Goal: Navigation & Orientation: Understand site structure

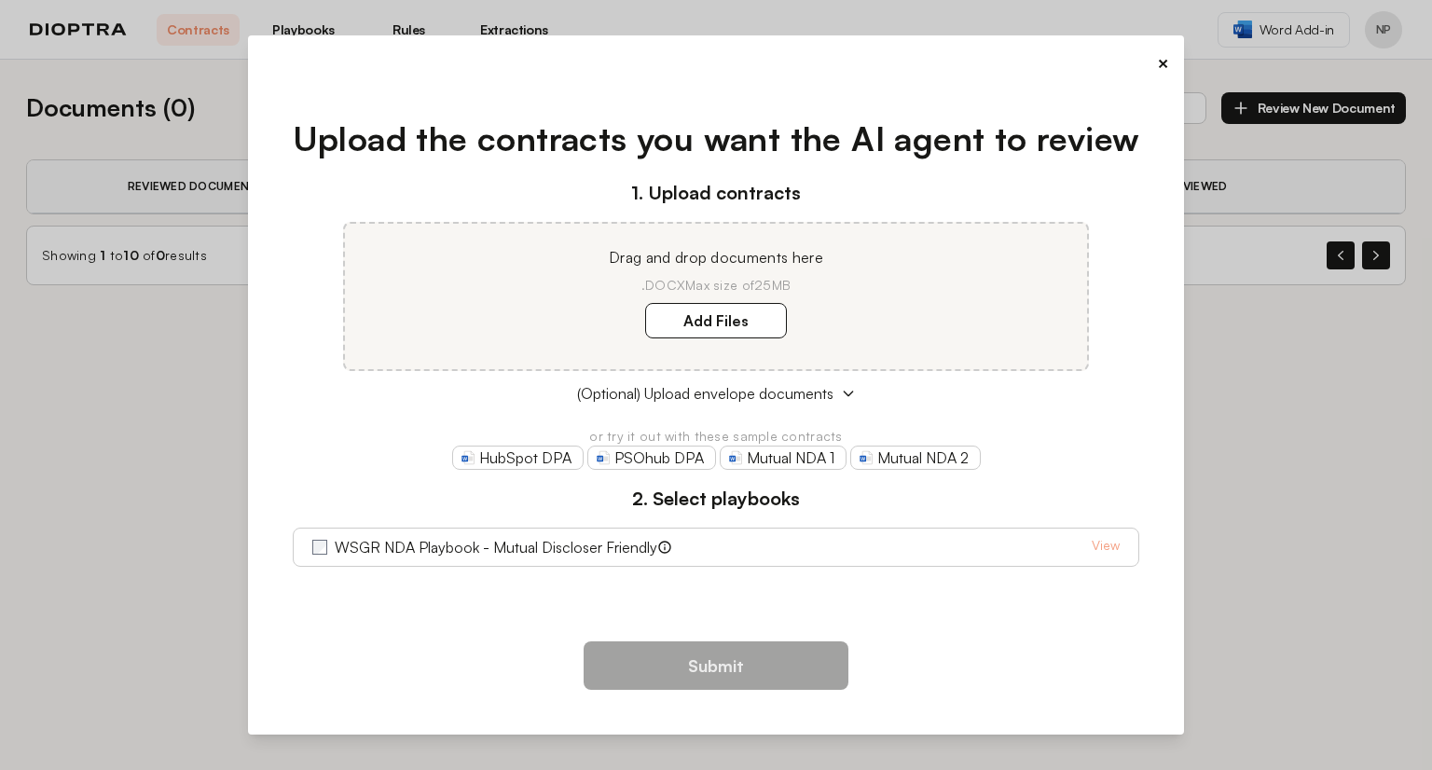
click at [1159, 62] on button "×" at bounding box center [1163, 63] width 12 height 26
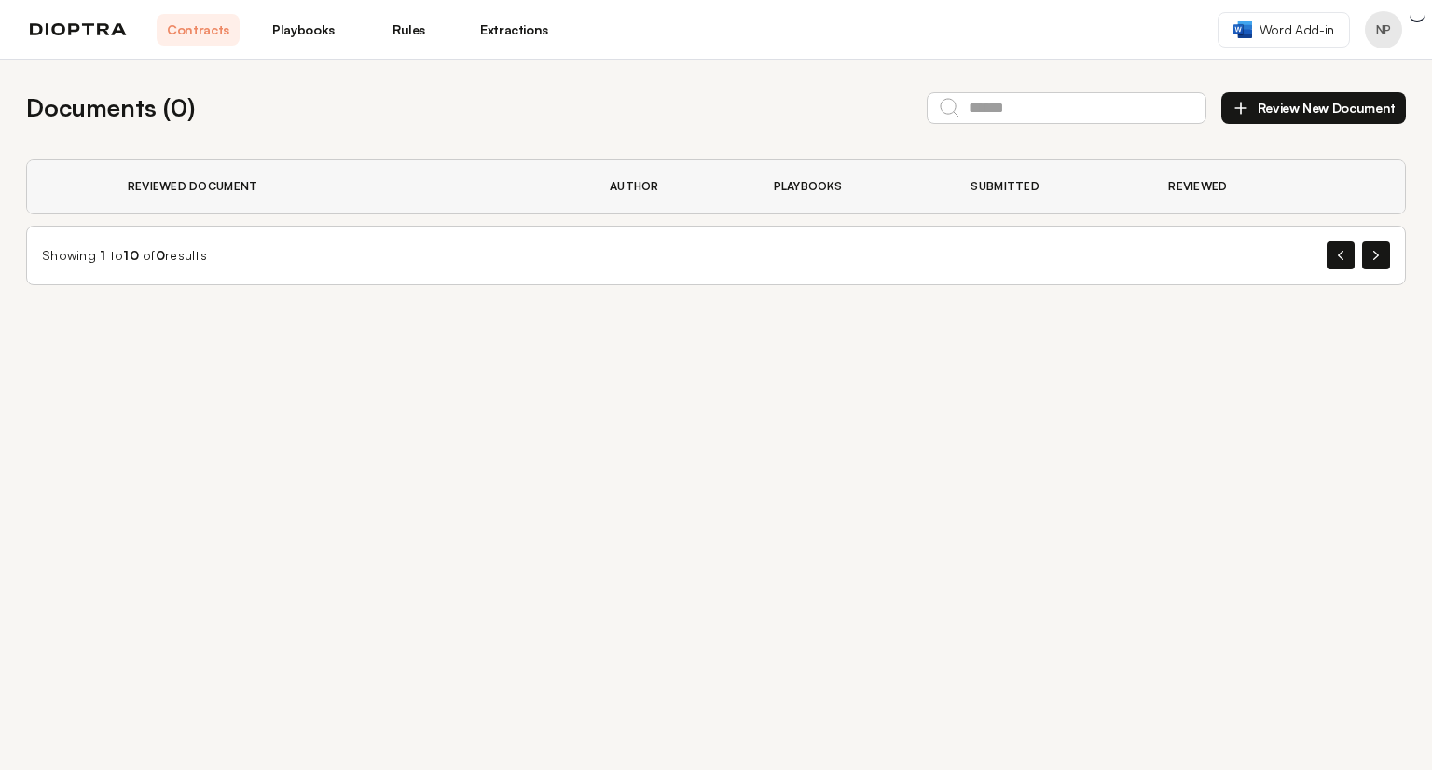
click at [295, 44] on link "Playbooks" at bounding box center [303, 30] width 83 height 32
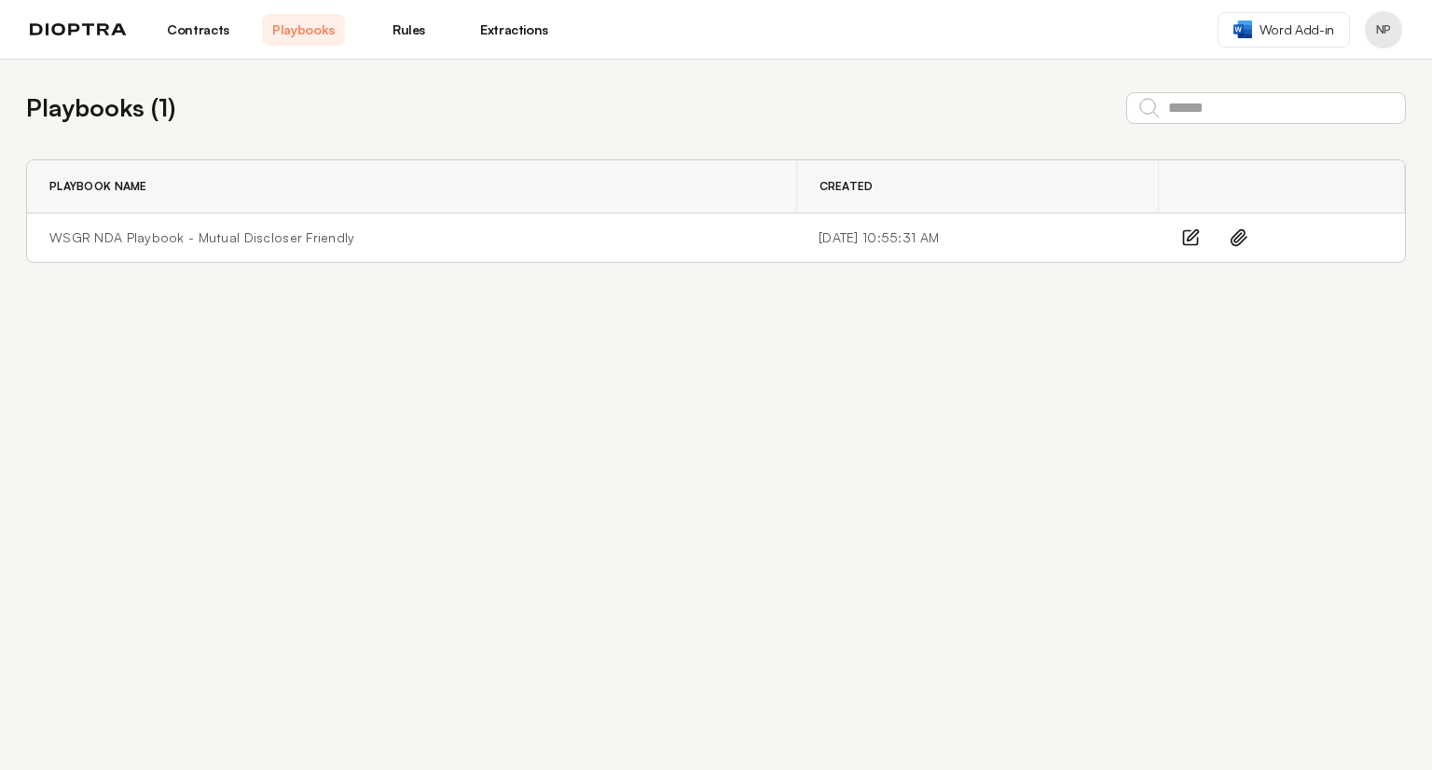
click at [371, 27] on link "Rules" at bounding box center [408, 30] width 83 height 32
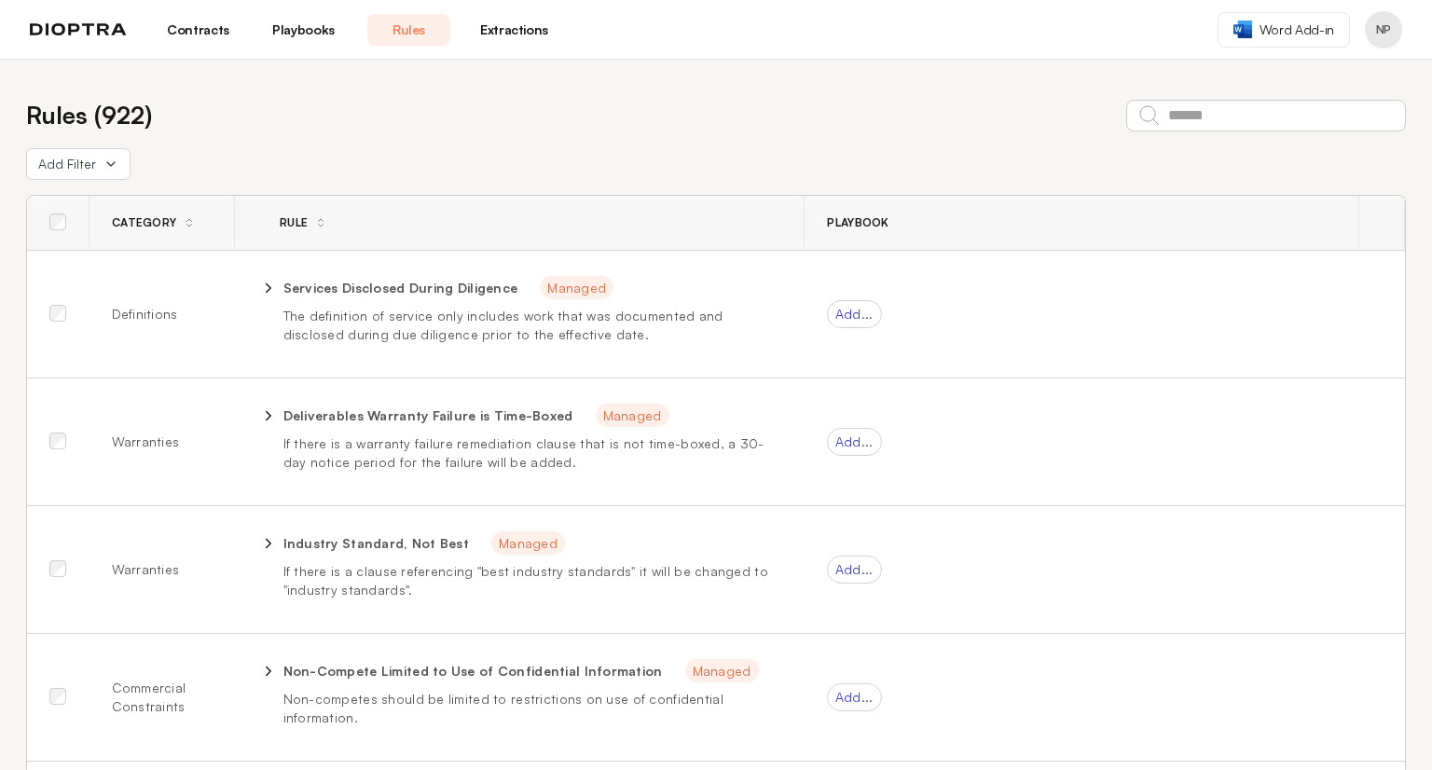
click at [508, 42] on link "Extractions" at bounding box center [514, 30] width 83 height 32
